Goal: Task Accomplishment & Management: Complete application form

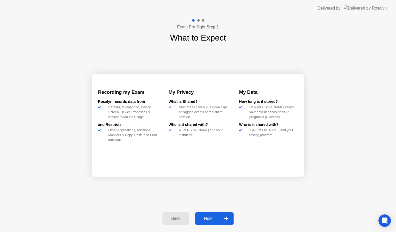
click at [210, 221] on div "Next" at bounding box center [208, 218] width 23 height 5
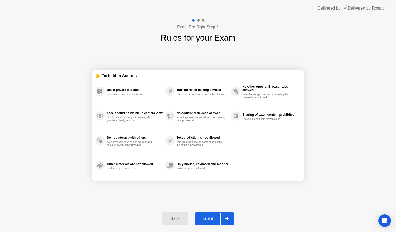
select select "**********"
select select "*******"
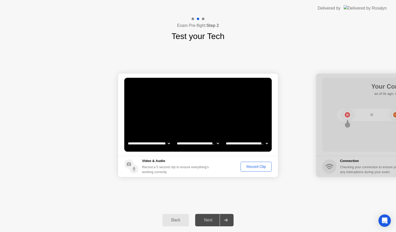
click at [257, 165] on div "Record Clip" at bounding box center [257, 166] width 28 height 4
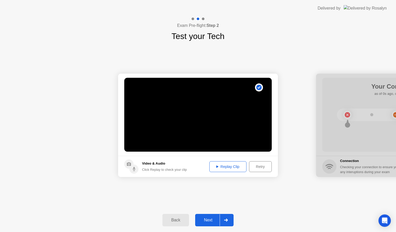
click at [229, 166] on div "Replay Clip" at bounding box center [228, 166] width 34 height 4
click at [210, 216] on button "Next" at bounding box center [214, 220] width 38 height 12
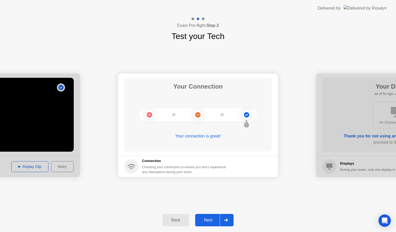
click at [210, 219] on div "Next" at bounding box center [208, 220] width 23 height 5
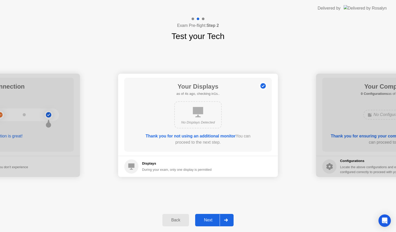
click at [210, 219] on div "Next" at bounding box center [208, 220] width 23 height 5
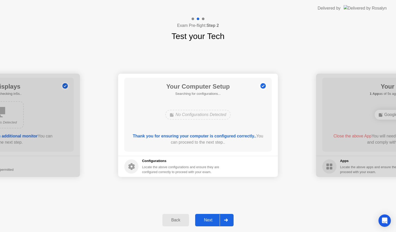
click at [210, 219] on div "Next" at bounding box center [208, 220] width 23 height 5
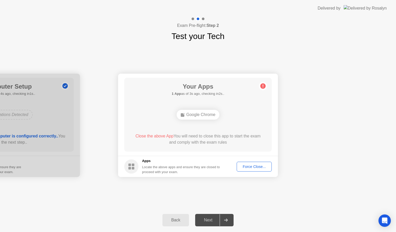
click at [255, 166] on div "Force Close..." at bounding box center [254, 166] width 31 height 4
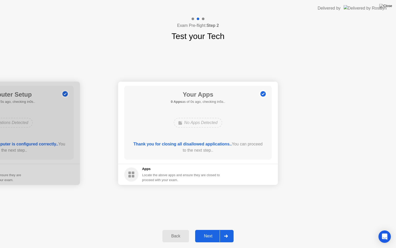
click at [208, 231] on div "Next" at bounding box center [208, 236] width 23 height 5
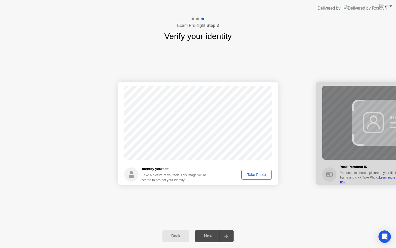
click at [257, 175] on div "Take Photo" at bounding box center [256, 174] width 27 height 4
click at [205, 231] on div "Next" at bounding box center [208, 236] width 23 height 5
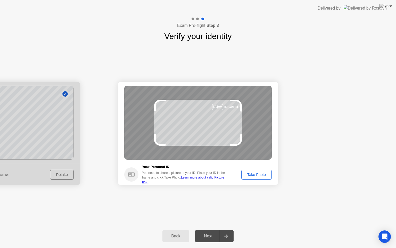
click at [257, 172] on div "Take Photo" at bounding box center [256, 174] width 27 height 4
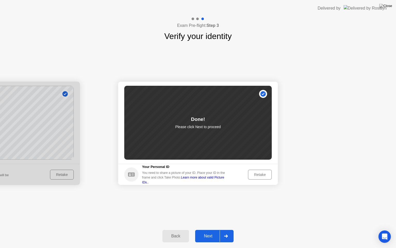
click at [210, 231] on div "Next" at bounding box center [208, 236] width 23 height 5
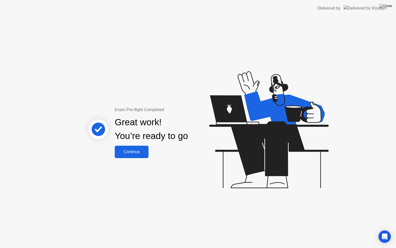
click at [130, 152] on div "Continue" at bounding box center [131, 151] width 31 height 5
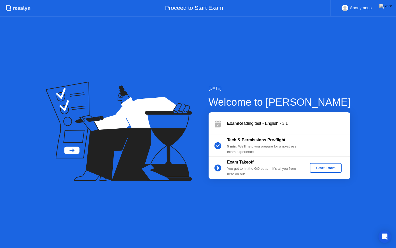
click at [326, 167] on div "Start Exam" at bounding box center [326, 168] width 28 height 4
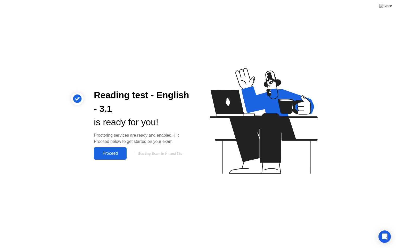
click at [121, 151] on div "Proceed" at bounding box center [110, 153] width 30 height 5
